Goal: Communication & Community: Participate in discussion

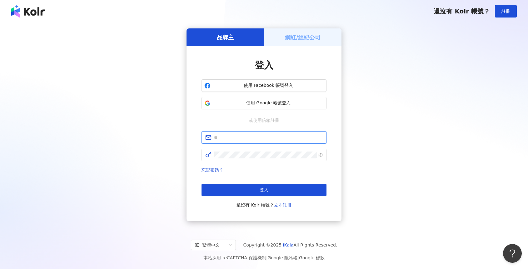
click at [239, 135] on input "text" at bounding box center [268, 137] width 109 height 7
type input "**********"
click button "登入" at bounding box center [264, 190] width 125 height 13
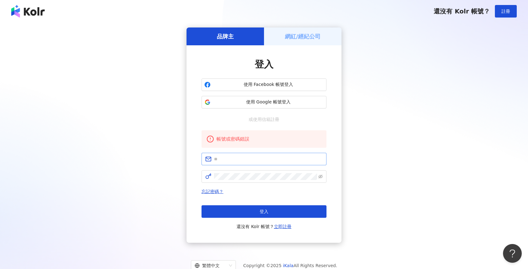
click at [276, 165] on span at bounding box center [264, 159] width 125 height 13
click at [278, 160] on input "text" at bounding box center [268, 159] width 109 height 7
click at [282, 158] on input "text" at bounding box center [268, 159] width 109 height 7
type input "*"
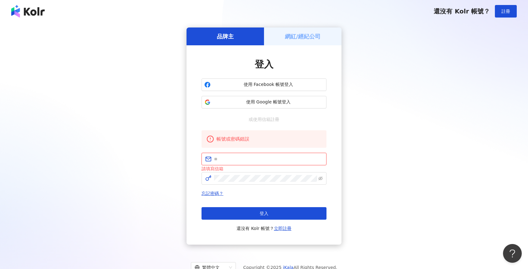
click at [296, 160] on input "text" at bounding box center [268, 159] width 109 height 7
type input "**********"
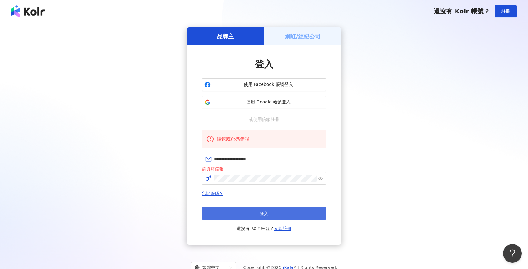
click at [290, 210] on button "登入" at bounding box center [264, 213] width 125 height 13
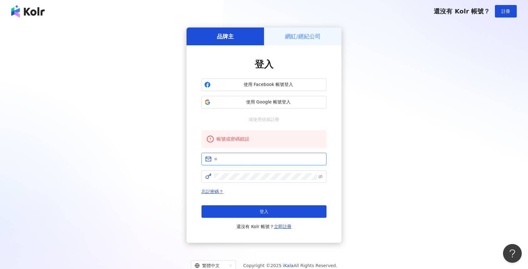
click at [278, 159] on input "text" at bounding box center [268, 159] width 109 height 7
type input "**********"
click button "登入" at bounding box center [264, 211] width 125 height 13
click at [279, 151] on div "帳號或密碼錯誤 忘記密碼？ 登入 還沒有 Kolr 帳號？ 立即註冊" at bounding box center [264, 180] width 125 height 100
click at [280, 156] on input "text" at bounding box center [268, 159] width 109 height 7
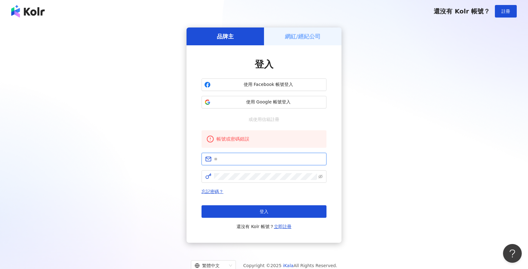
type input "**********"
click at [324, 176] on span at bounding box center [264, 176] width 125 height 13
click at [323, 176] on span at bounding box center [264, 176] width 125 height 13
click at [322, 176] on icon "eye-invisible" at bounding box center [320, 176] width 4 height 4
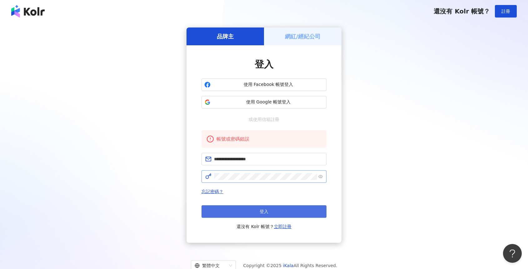
click at [316, 210] on button "登入" at bounding box center [264, 211] width 125 height 13
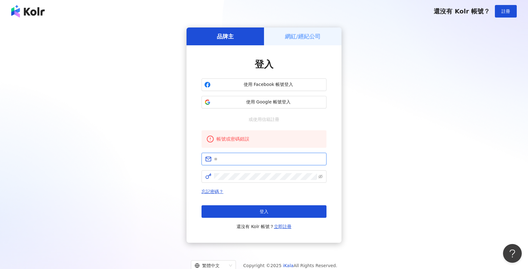
click at [254, 161] on input "text" at bounding box center [268, 159] width 109 height 7
type input "**********"
click at [322, 177] on icon "eye-invisible" at bounding box center [320, 176] width 4 height 4
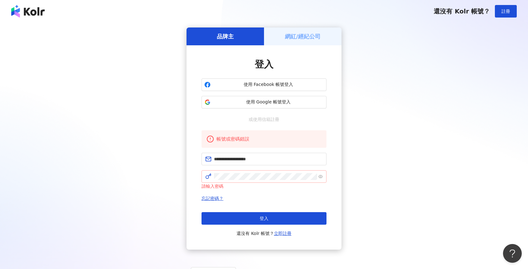
click at [293, 212] on button "登入" at bounding box center [264, 218] width 125 height 13
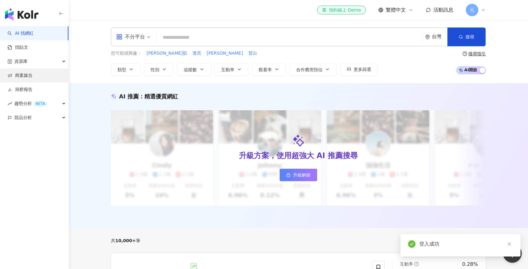
click at [18, 74] on link "商案媒合" at bounding box center [20, 76] width 25 height 6
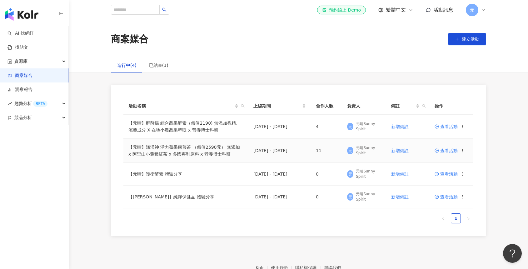
click at [443, 149] on span "查看活動" at bounding box center [446, 150] width 23 height 4
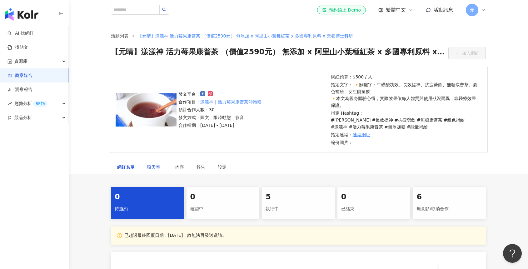
click at [158, 166] on span "聊天室" at bounding box center [155, 167] width 16 height 4
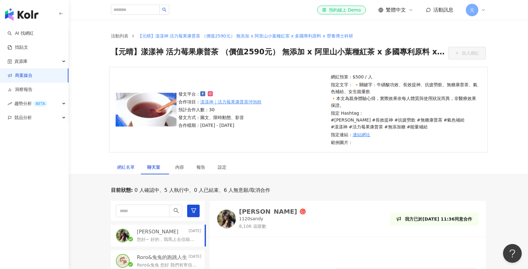
click at [129, 168] on div "網紅名單" at bounding box center [126, 167] width 18 height 7
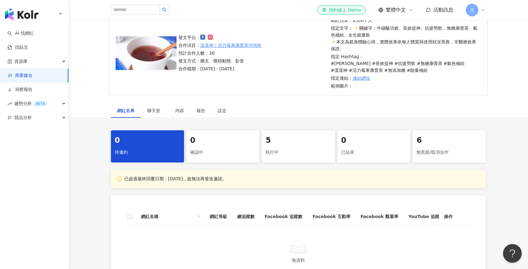
scroll to position [64, 0]
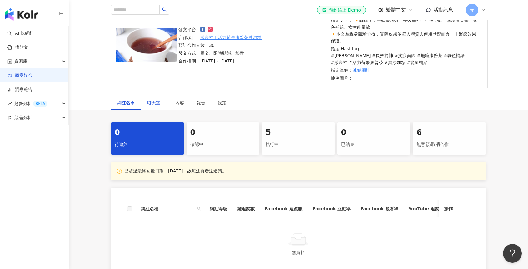
click at [154, 106] on div "聊天室" at bounding box center [155, 102] width 16 height 7
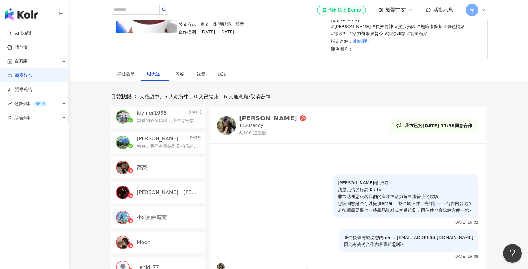
scroll to position [178, 0]
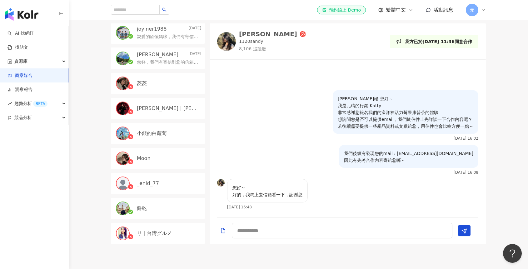
click at [172, 90] on div "菱菱" at bounding box center [158, 83] width 94 height 21
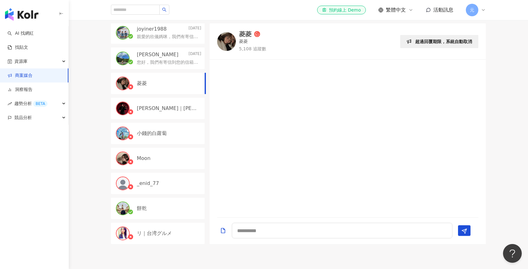
click at [164, 111] on p "[PERSON_NAME]｜[PERSON_NAME]" at bounding box center [168, 108] width 63 height 7
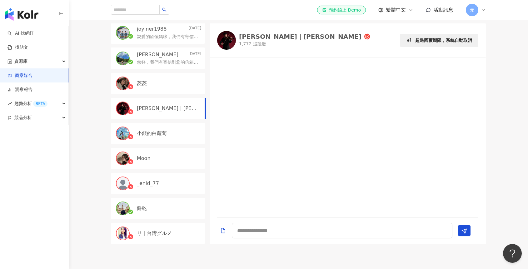
click at [166, 163] on div "Moon" at bounding box center [158, 158] width 94 height 21
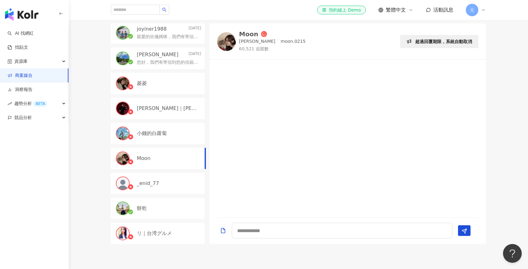
click at [160, 240] on div "リ｜台湾グルメ" at bounding box center [158, 233] width 94 height 21
click at [158, 182] on p "_enid_77" at bounding box center [148, 183] width 22 height 7
click at [124, 183] on img at bounding box center [123, 183] width 13 height 13
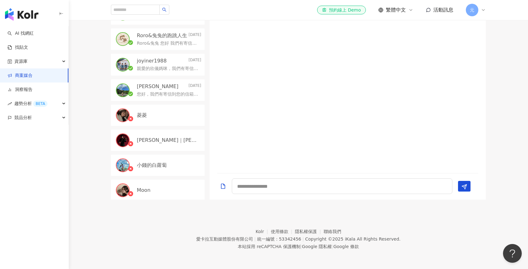
click at [33, 77] on link "商案媒合" at bounding box center [20, 76] width 25 height 6
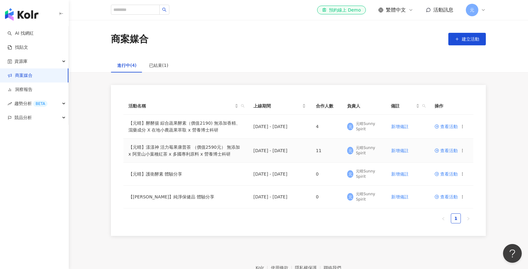
click at [444, 151] on span "查看活動" at bounding box center [446, 150] width 23 height 4
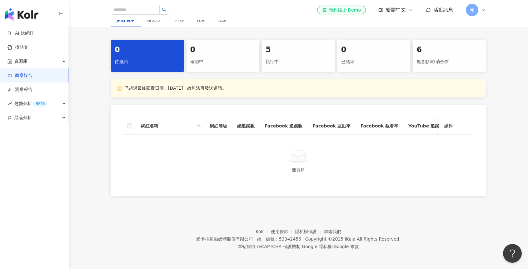
scroll to position [88, 0]
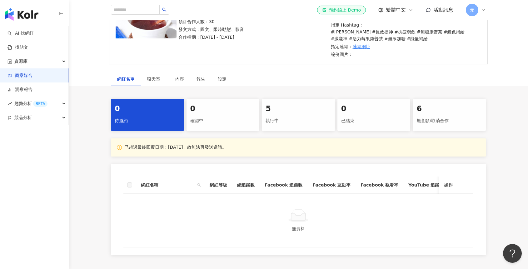
click at [280, 113] on div "5" at bounding box center [299, 109] width 66 height 11
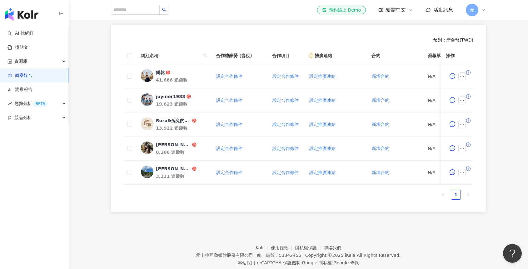
click at [90, 149] on div "0 待邀約 0 確認中 5 執行中 0 已結束 6 無意願/取消合作 建議執行流程 幣別 ： 新台幣 ( TWD ) 網紅名稱 合作總酬勞 (含稅) 合作項目…" at bounding box center [298, 87] width 459 height 250
